Goal: Transaction & Acquisition: Purchase product/service

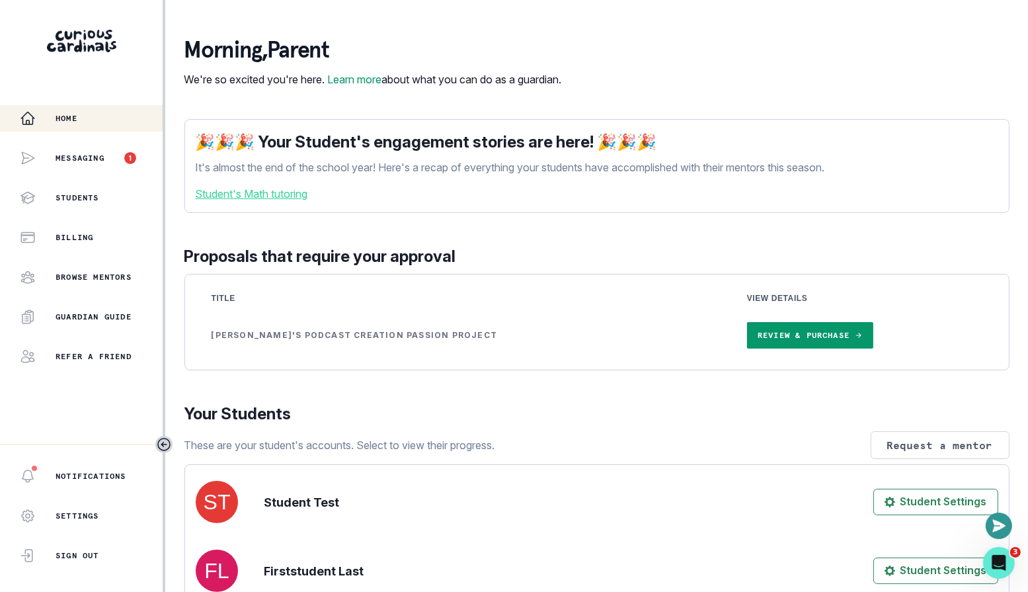
click at [747, 349] on link "Review & Purchase" at bounding box center [810, 335] width 126 height 26
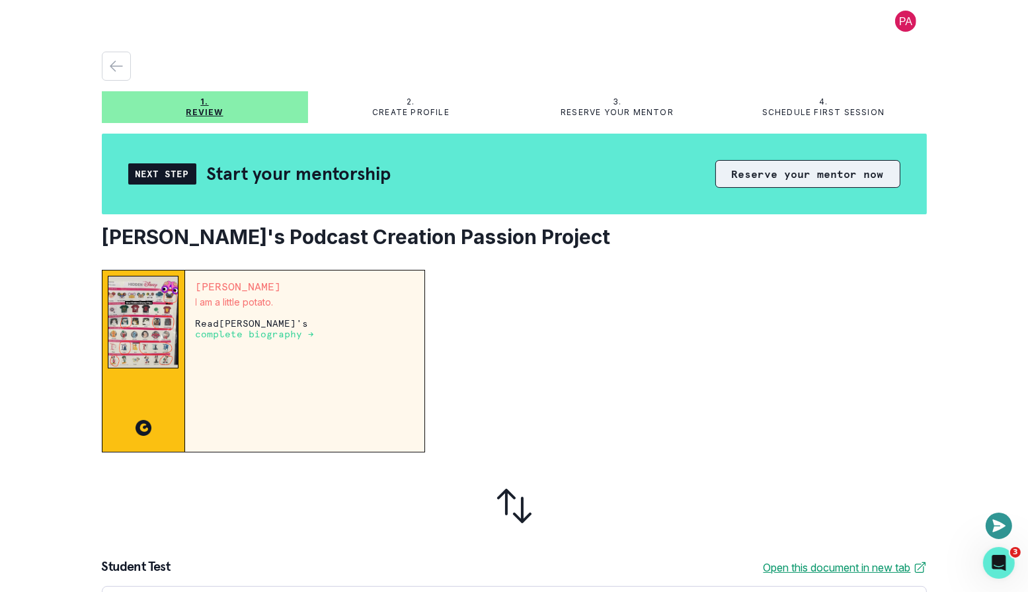
click at [808, 161] on button "Reserve your mentor now" at bounding box center [808, 174] width 185 height 28
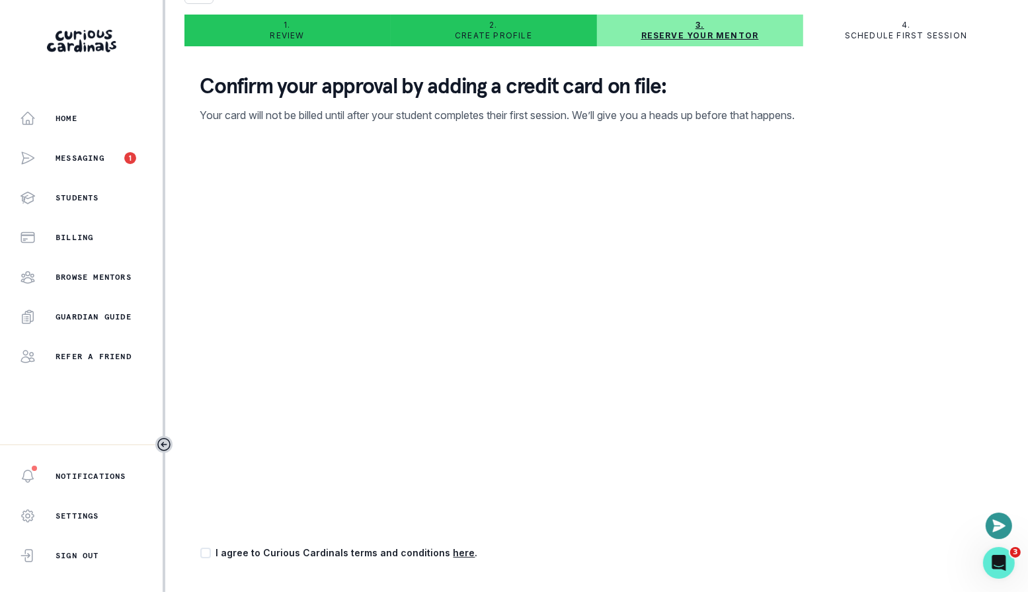
scroll to position [92, 0]
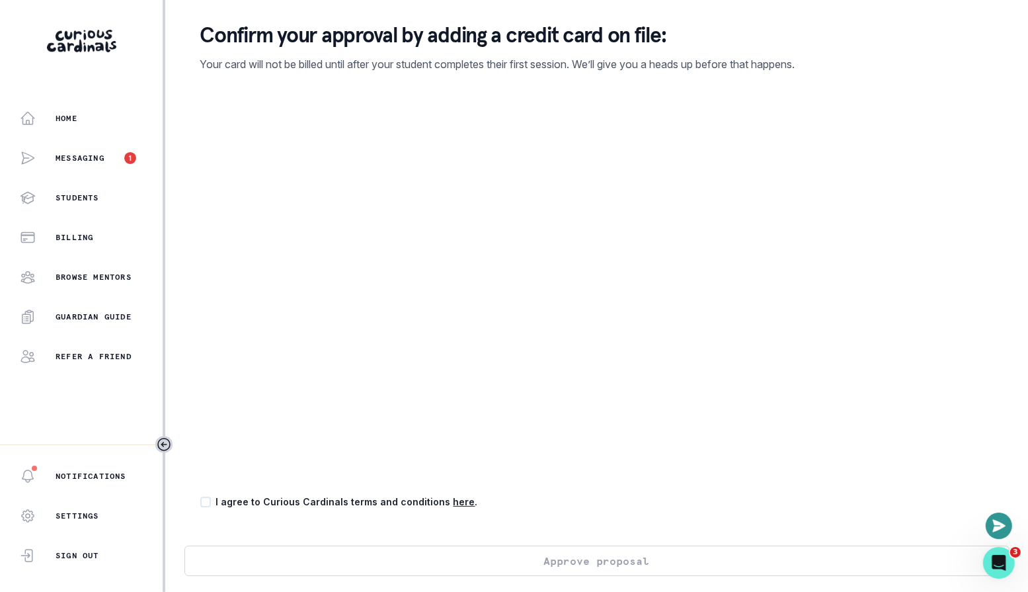
click at [206, 505] on span at bounding box center [205, 502] width 11 height 11
click at [200, 503] on input "checkbox" at bounding box center [200, 502] width 1 height 1
checkbox input "true"
click at [694, 563] on button "Approve proposal" at bounding box center [597, 561] width 825 height 30
click at [627, 561] on button "Approve proposal" at bounding box center [597, 561] width 825 height 30
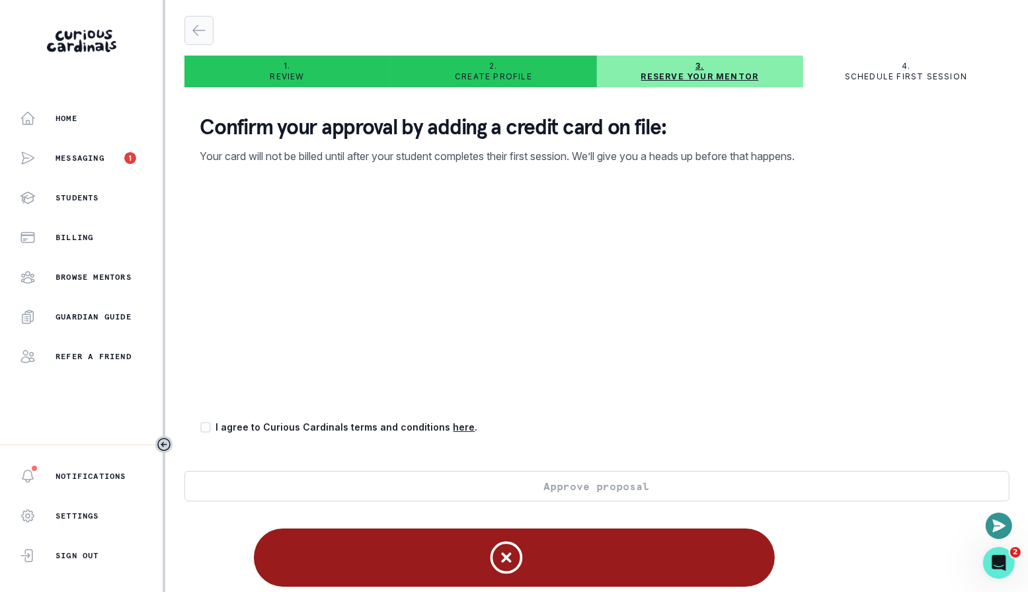
click at [201, 32] on icon "button" at bounding box center [199, 30] width 16 height 16
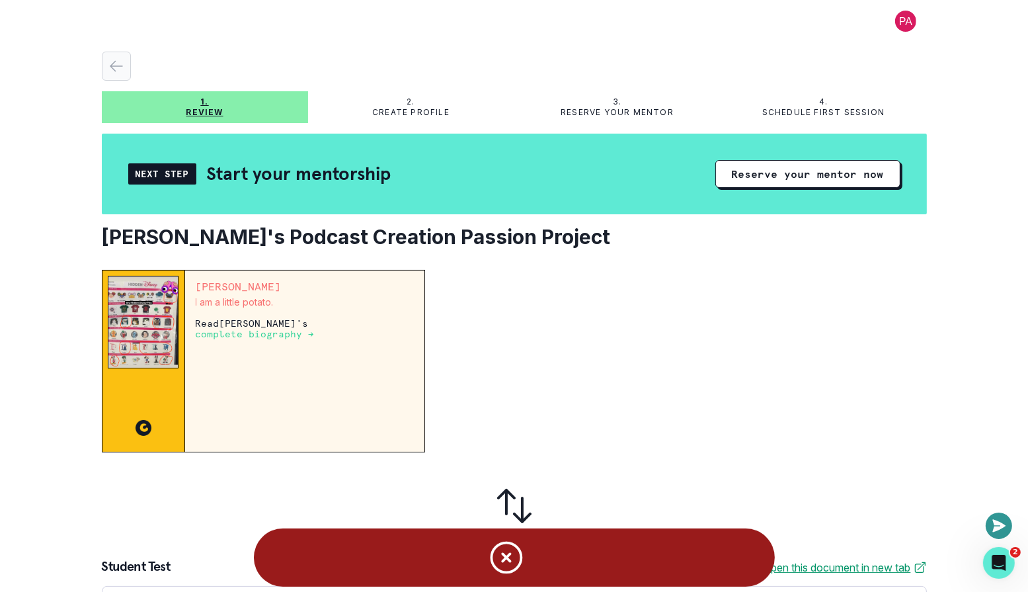
click at [116, 62] on icon "button" at bounding box center [116, 66] width 16 height 16
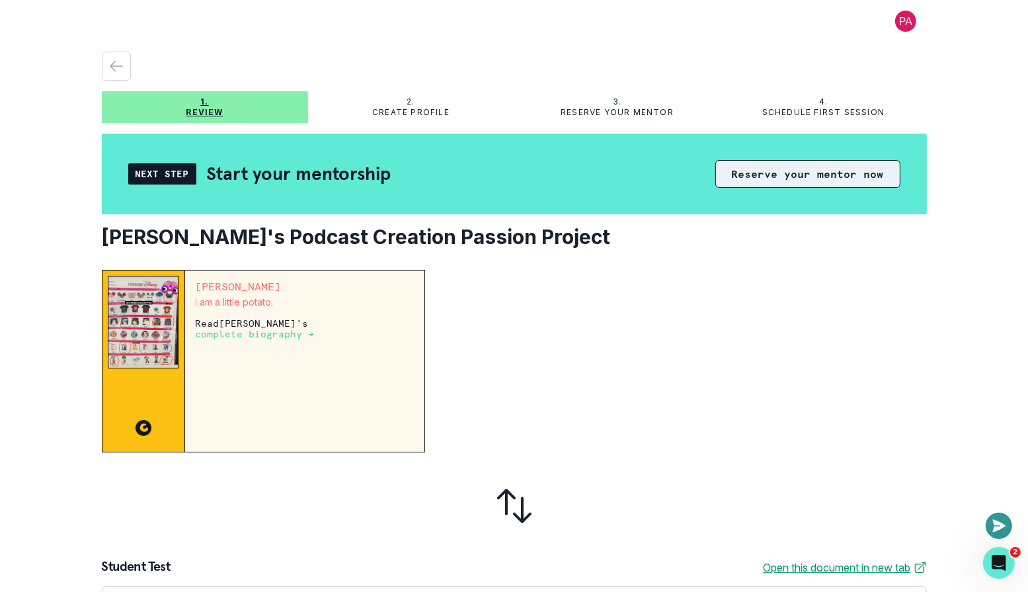
click at [860, 173] on button "Reserve your mentor now" at bounding box center [808, 174] width 185 height 28
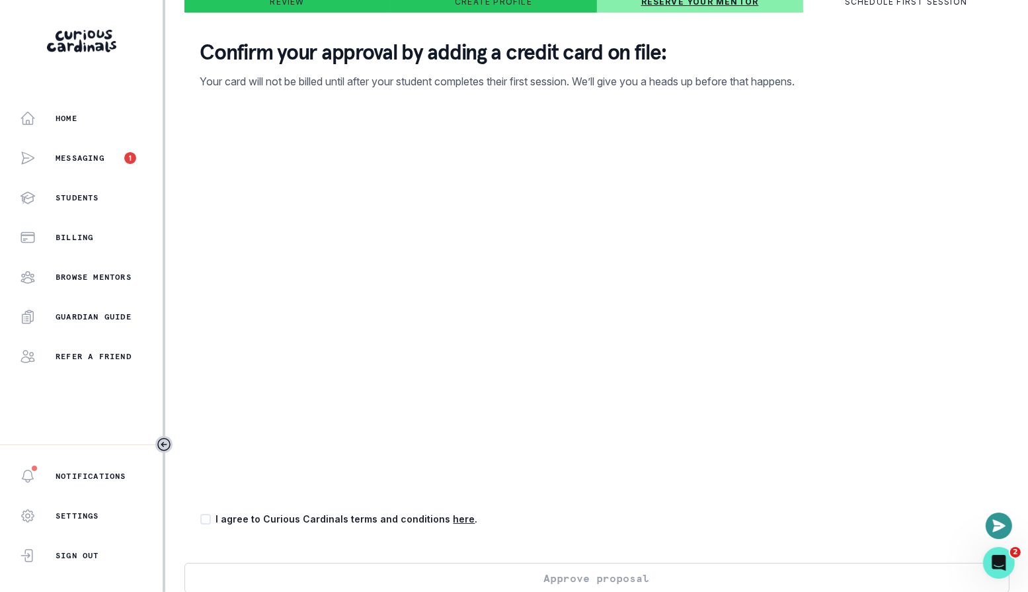
scroll to position [92, 0]
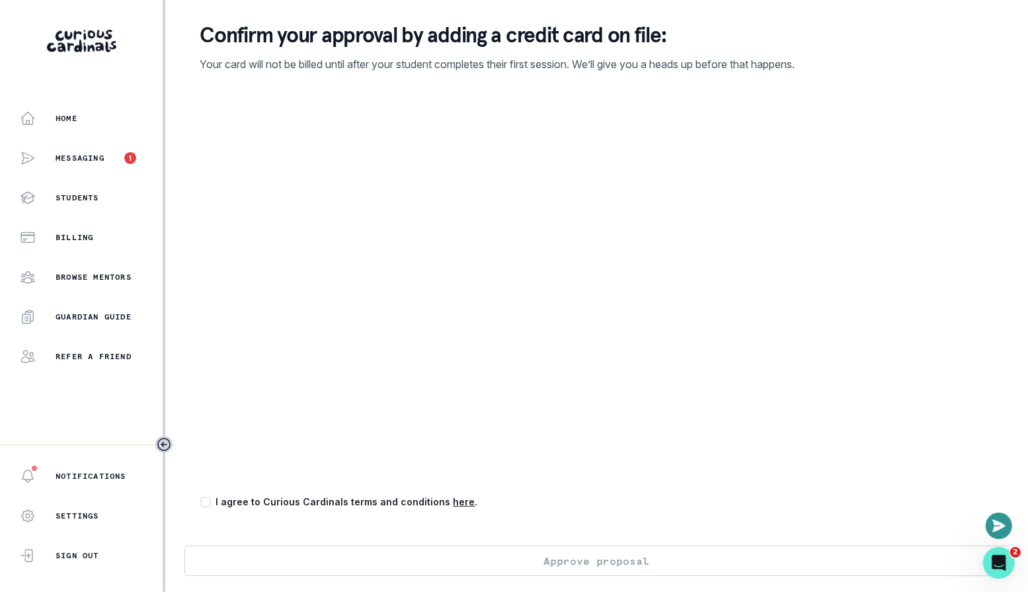
click at [204, 505] on span at bounding box center [205, 502] width 11 height 11
click at [200, 503] on input "checkbox" at bounding box center [200, 502] width 1 height 1
checkbox input "true"
click at [436, 557] on button "Approve proposal" at bounding box center [597, 561] width 825 height 30
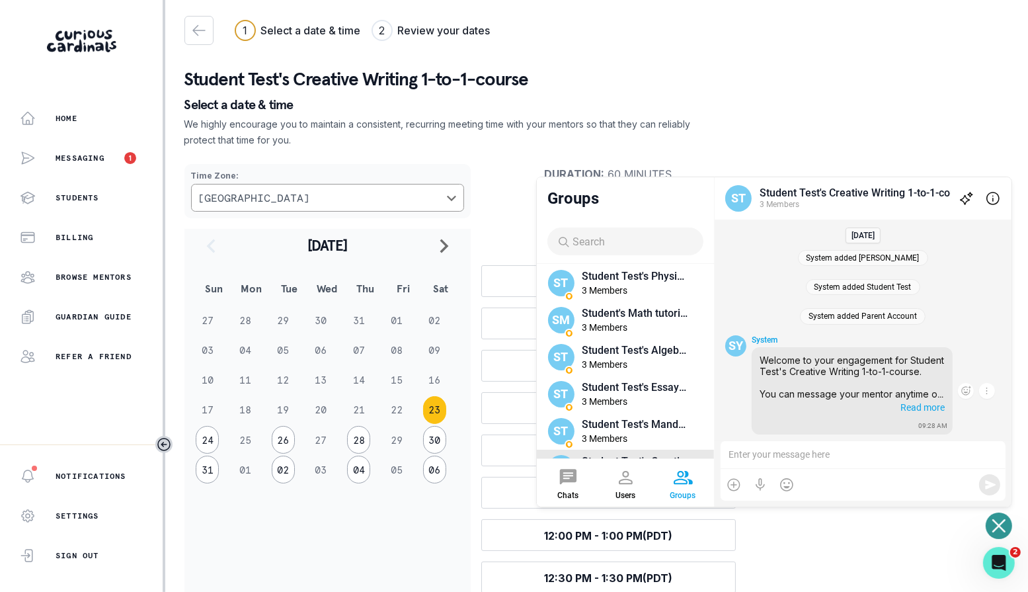
click at [931, 409] on span "Read more" at bounding box center [921, 406] width 47 height 14
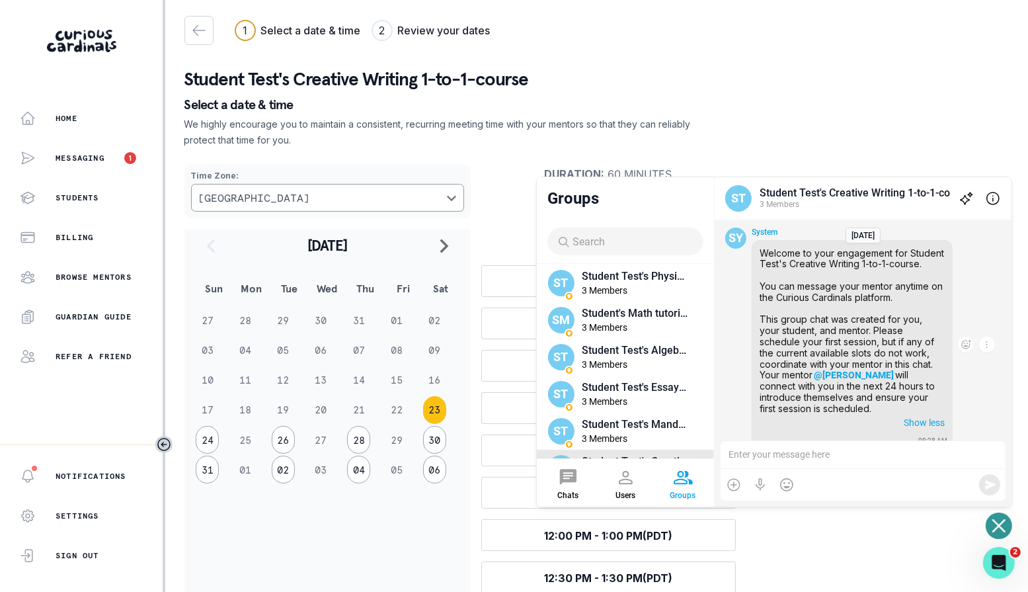
scroll to position [105, 0]
